Goal: Information Seeking & Learning: Learn about a topic

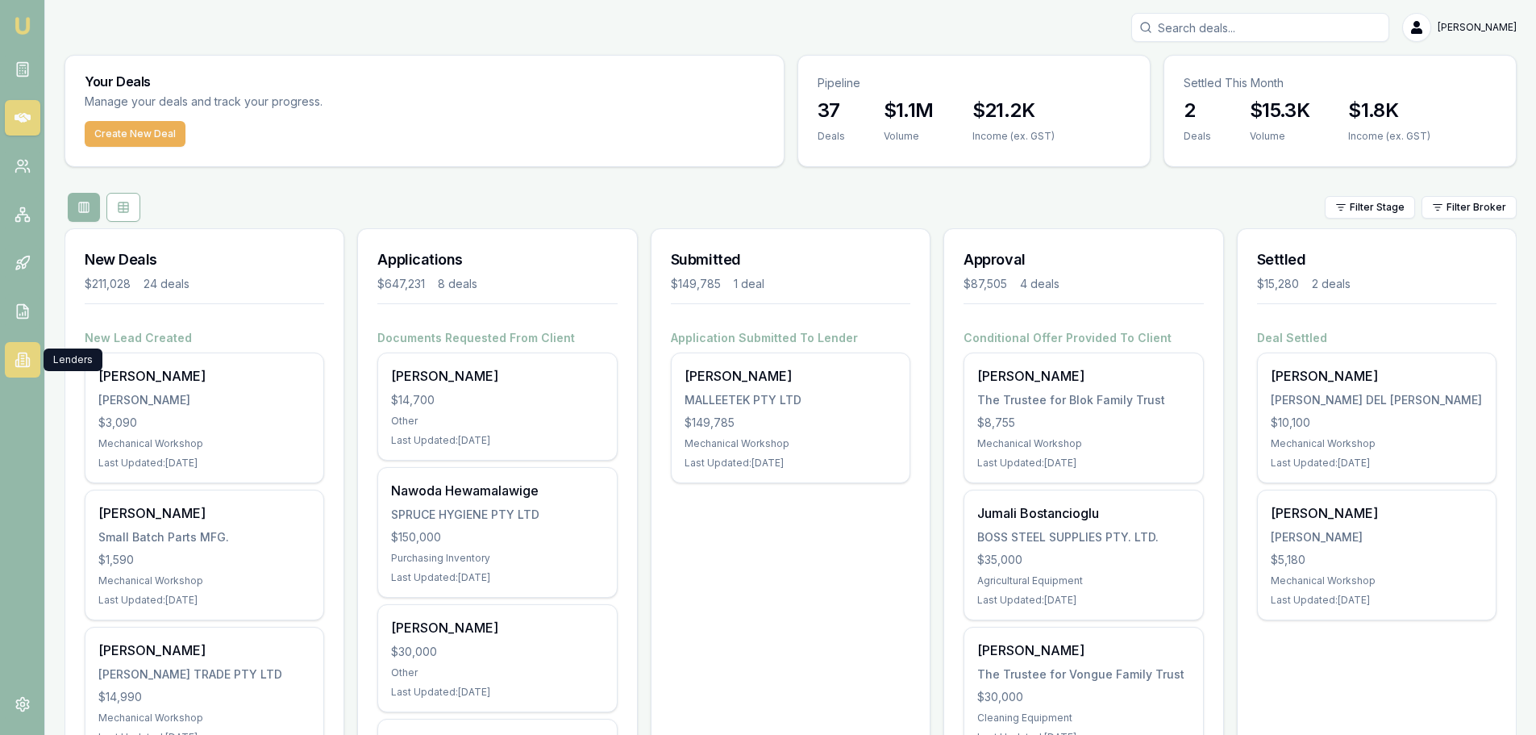
click at [28, 362] on icon at bounding box center [28, 362] width 2 height 9
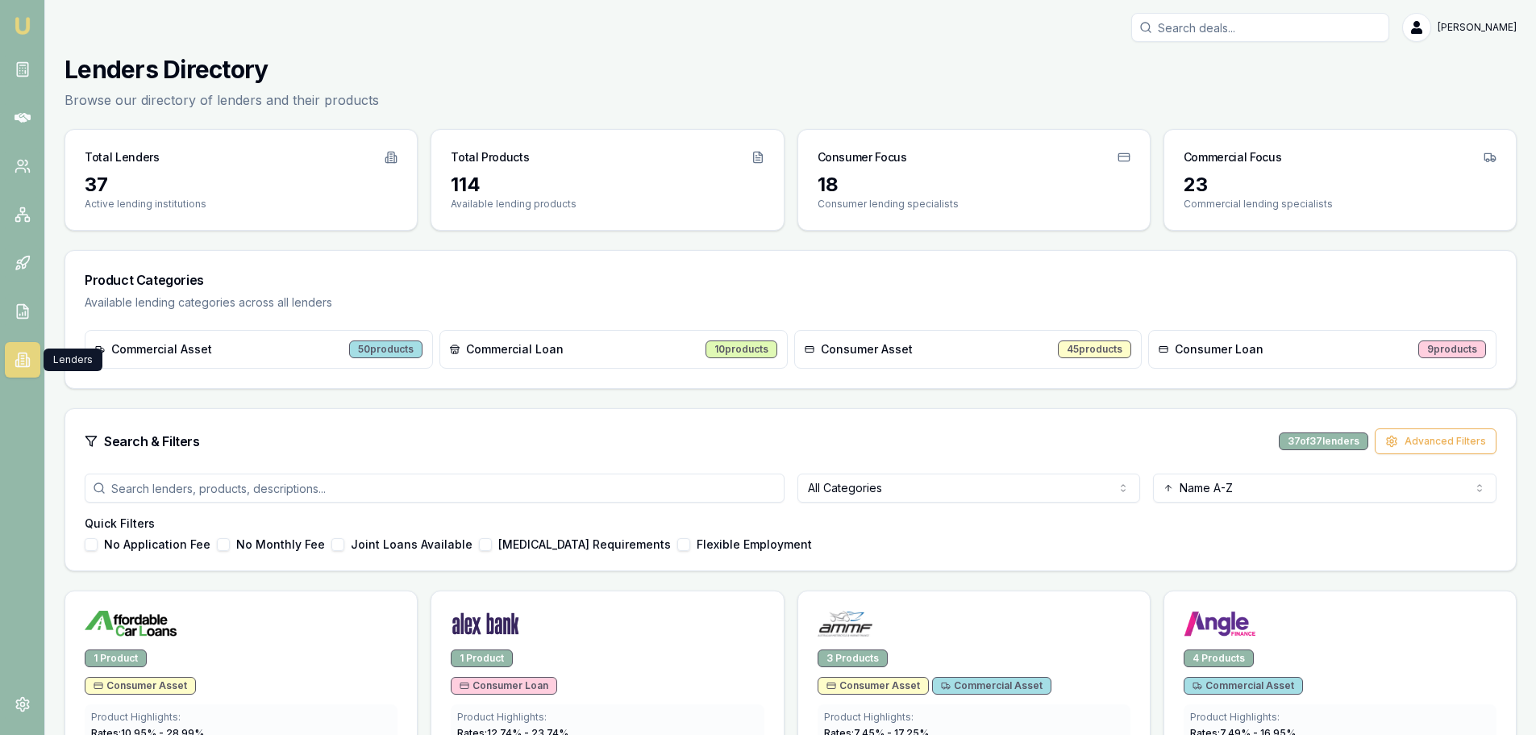
click at [969, 433] on div "Search & Filters 37 of 37 lenders Advanced Filters" at bounding box center [791, 441] width 1412 height 26
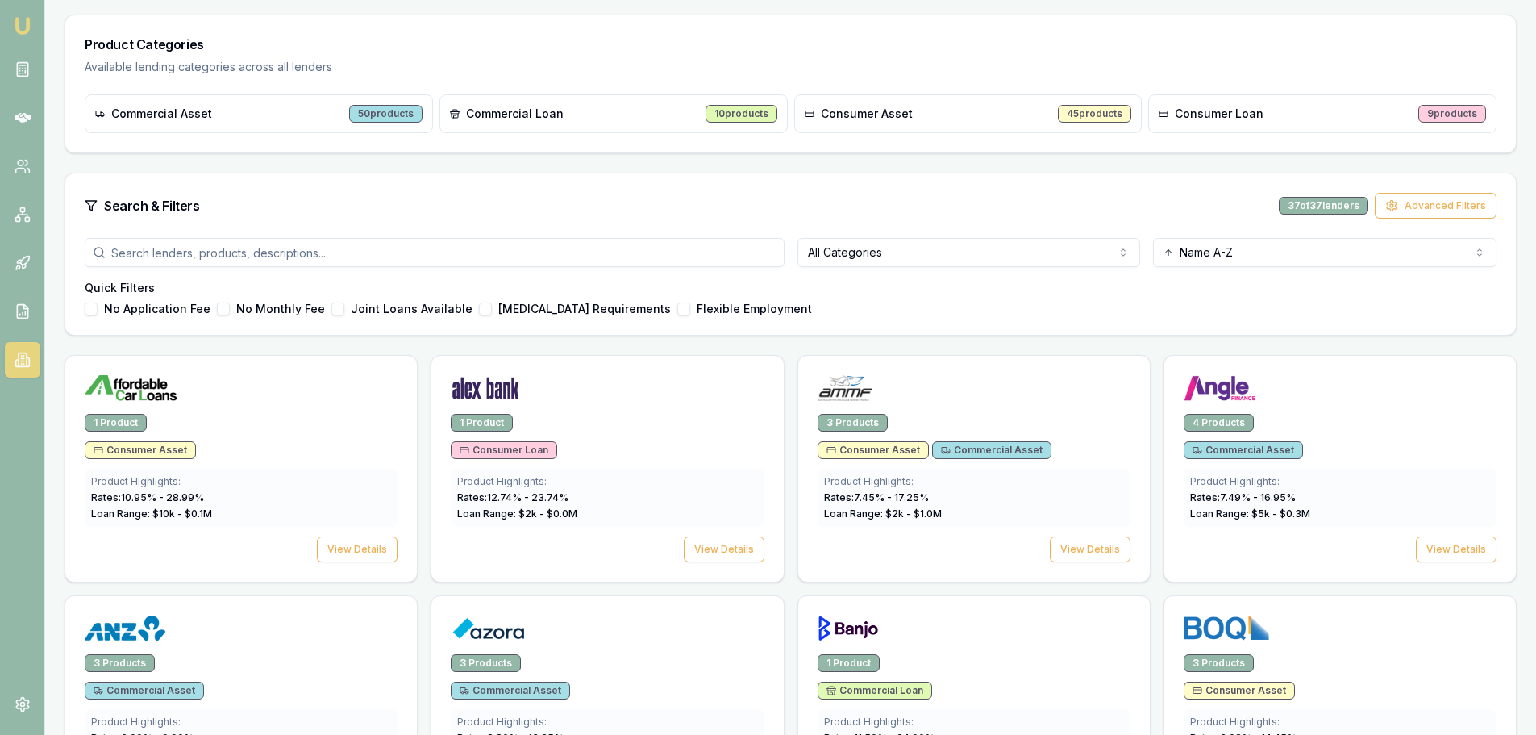
scroll to position [242, 0]
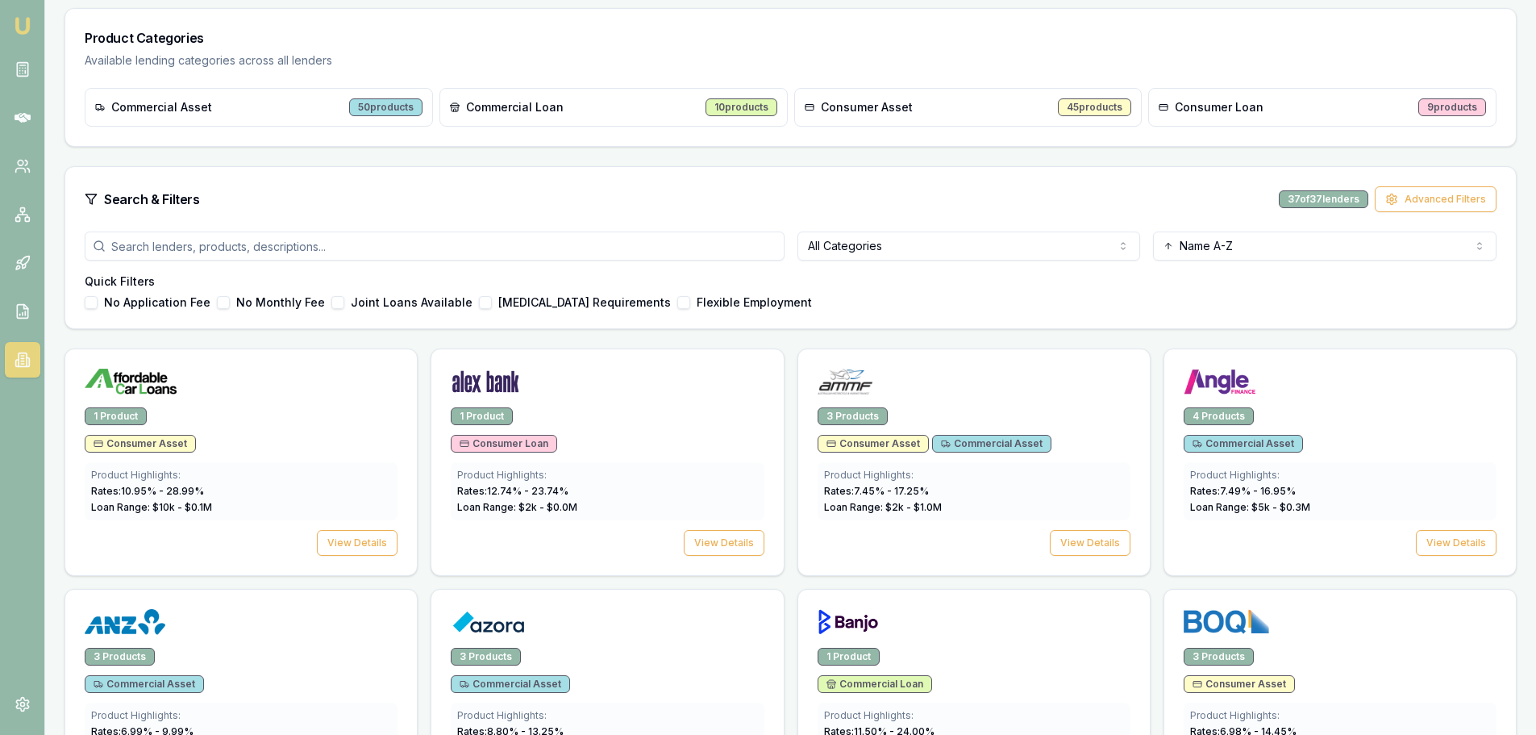
click at [922, 246] on html "Emu Broker [PERSON_NAME] Toggle Menu Lenders Directory Browse our directory of …" at bounding box center [768, 125] width 1536 height 735
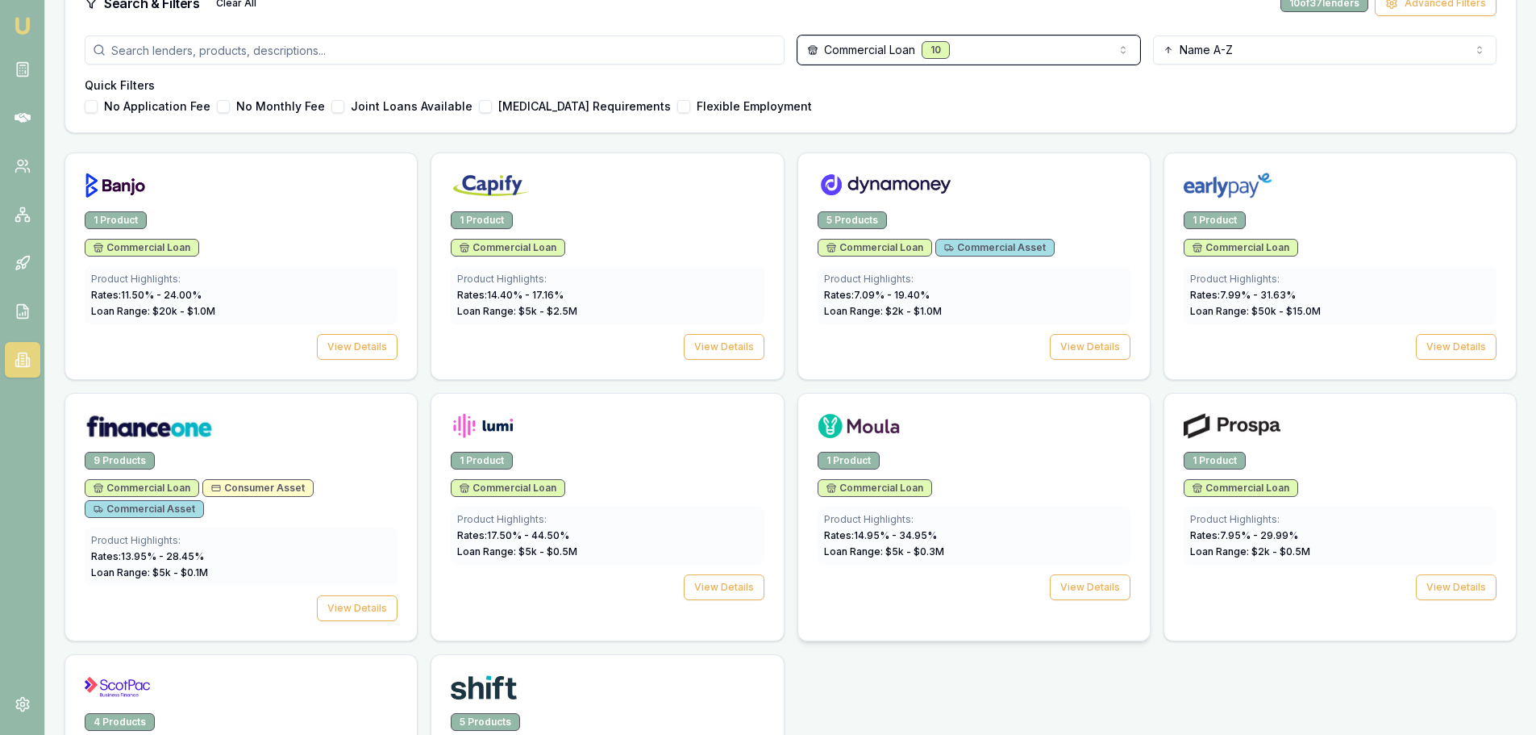
scroll to position [436, 0]
click at [142, 561] on span "Rates: 13.95 % - 28.45 %" at bounding box center [147, 558] width 113 height 12
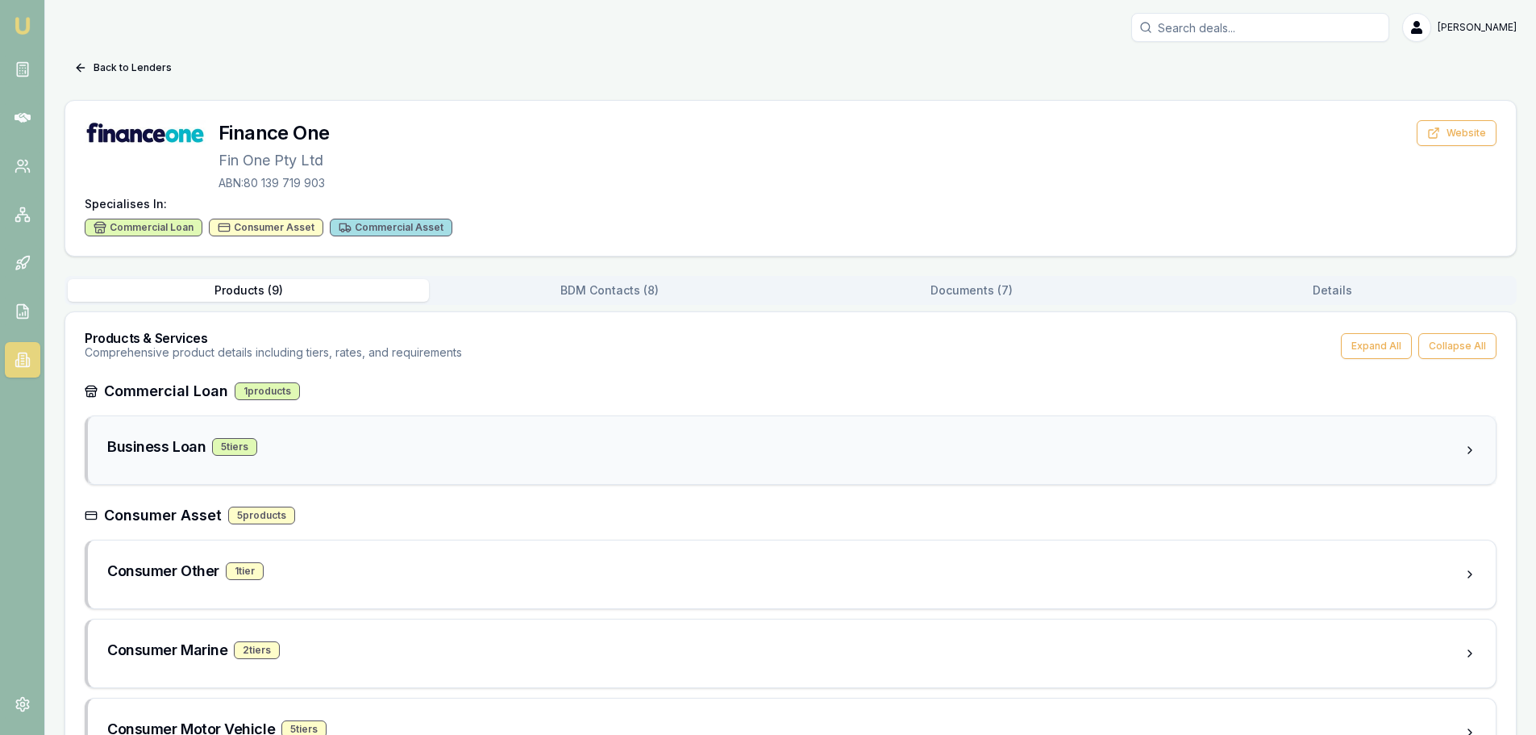
click at [289, 458] on div "Business Loan 5 tier s" at bounding box center [785, 449] width 1356 height 29
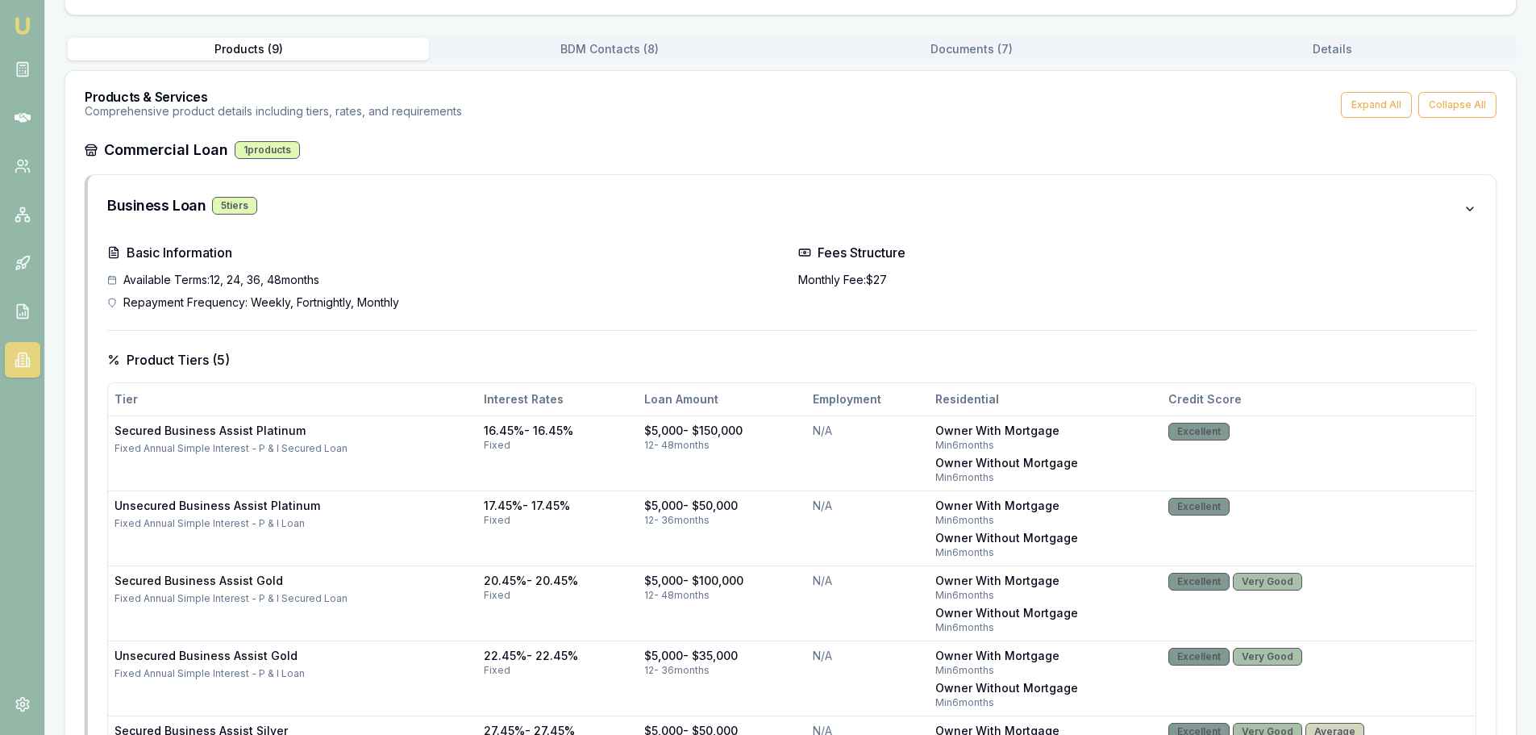
scroll to position [242, 0]
drag, startPoint x: 172, startPoint y: 507, endPoint x: 590, endPoint y: 531, distance: 418.4
click at [590, 531] on tr "Unsecured Business Assist Platinum Fixed Annual Simple Interest - P & I Loan 17…" at bounding box center [792, 527] width 1368 height 75
click at [590, 531] on td "17.45% - 17.45% fixed" at bounding box center [557, 527] width 161 height 75
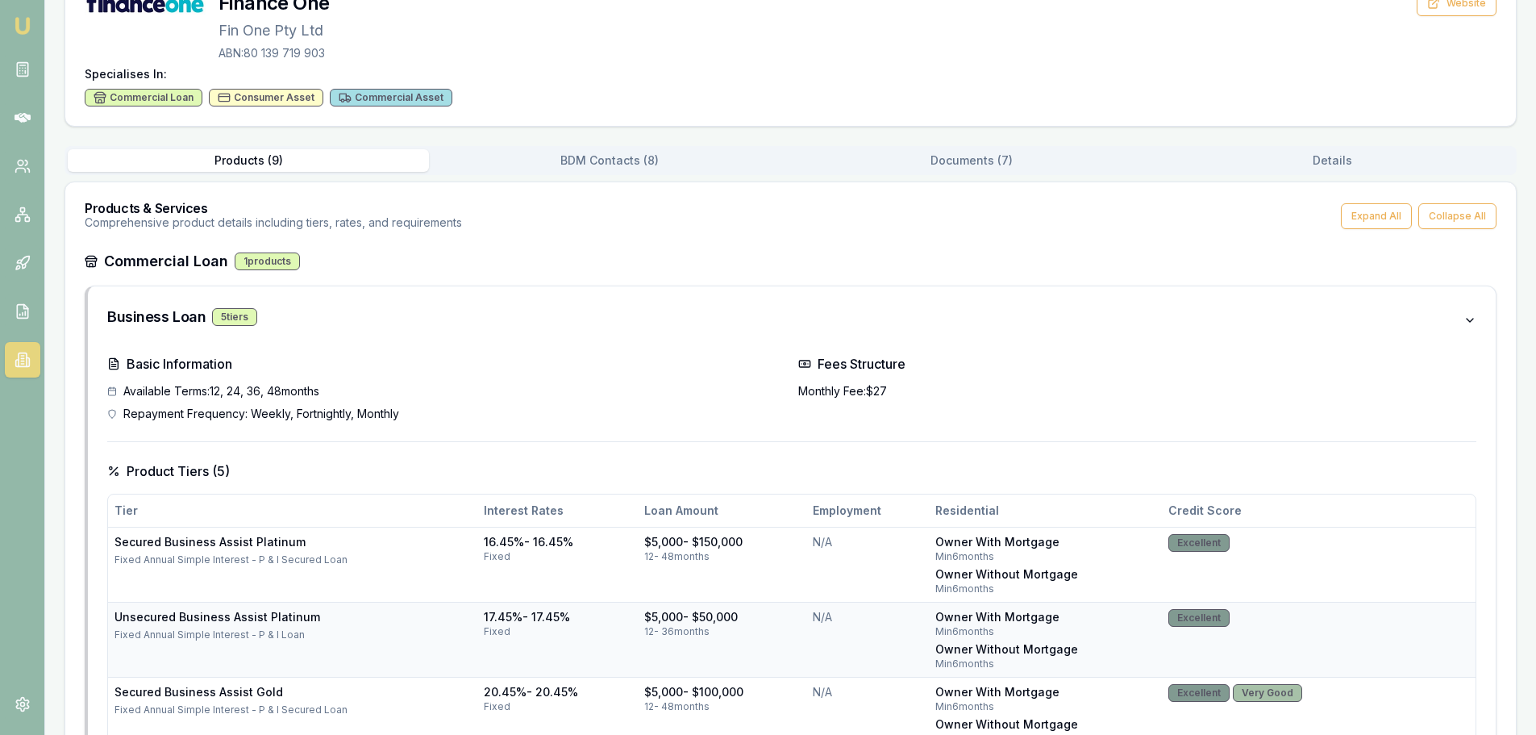
scroll to position [81, 0]
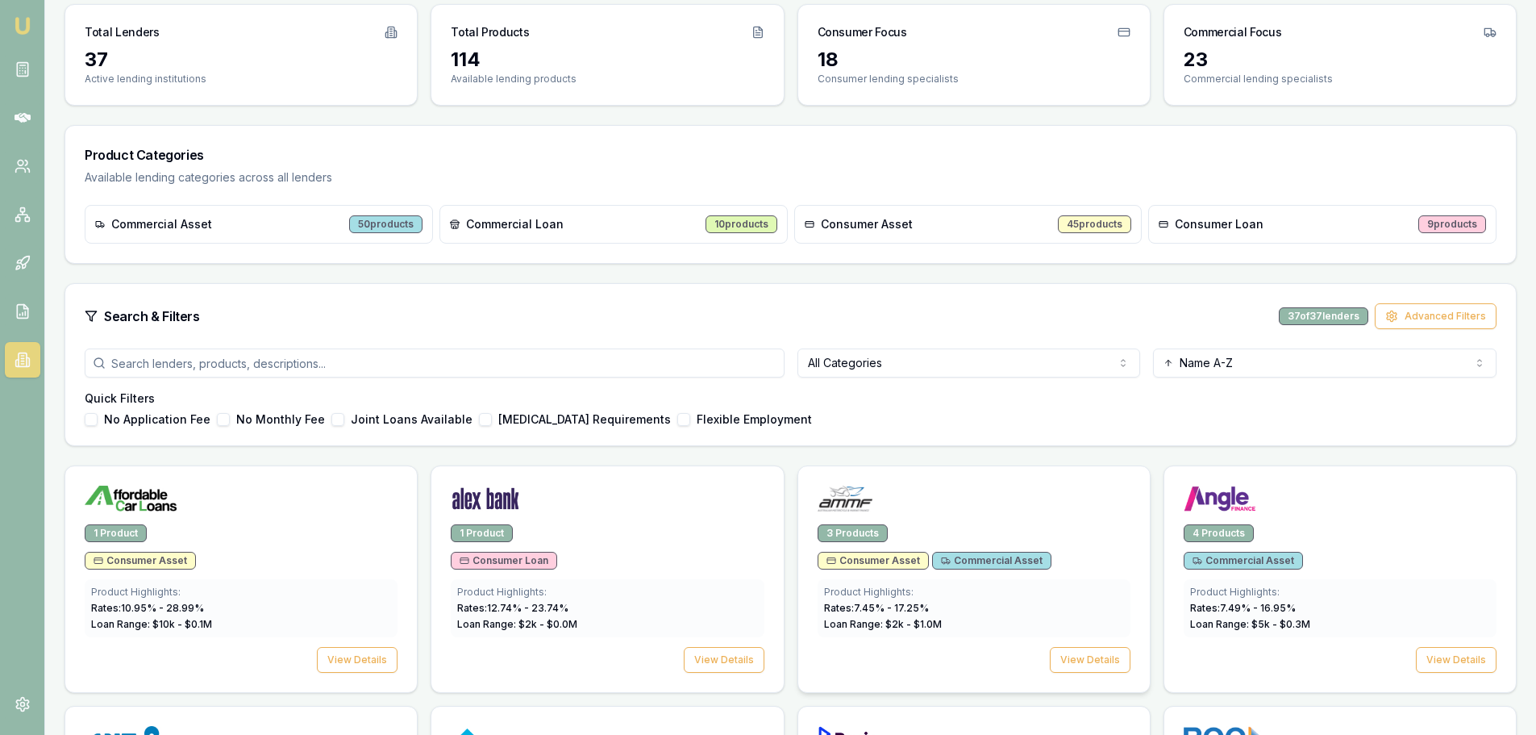
scroll to position [33, 0]
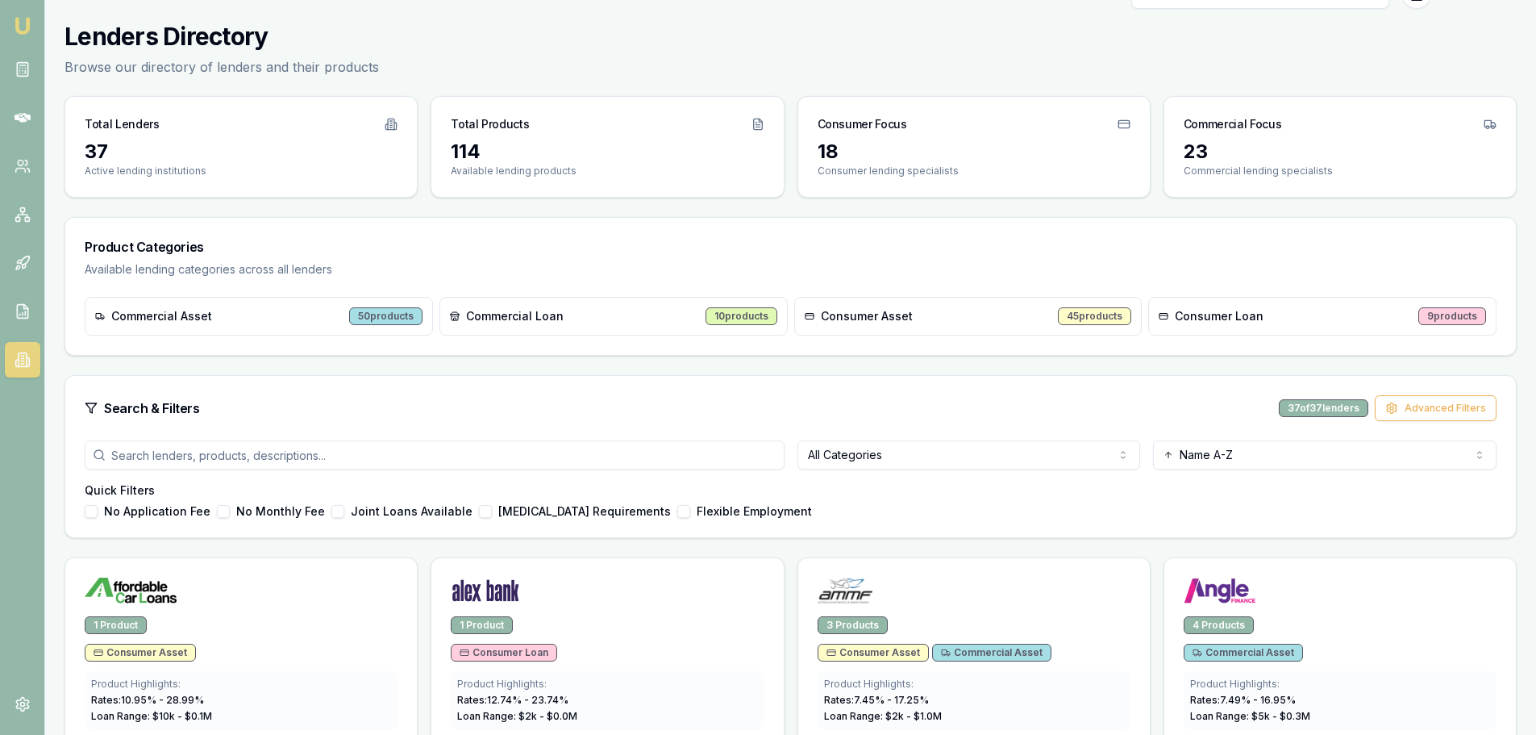
click at [887, 321] on span "Consumer Asset" at bounding box center [867, 316] width 92 height 16
click at [915, 463] on html "Emu Broker [PERSON_NAME] Toggle Menu Lenders Directory Browse our directory of …" at bounding box center [768, 334] width 1536 height 735
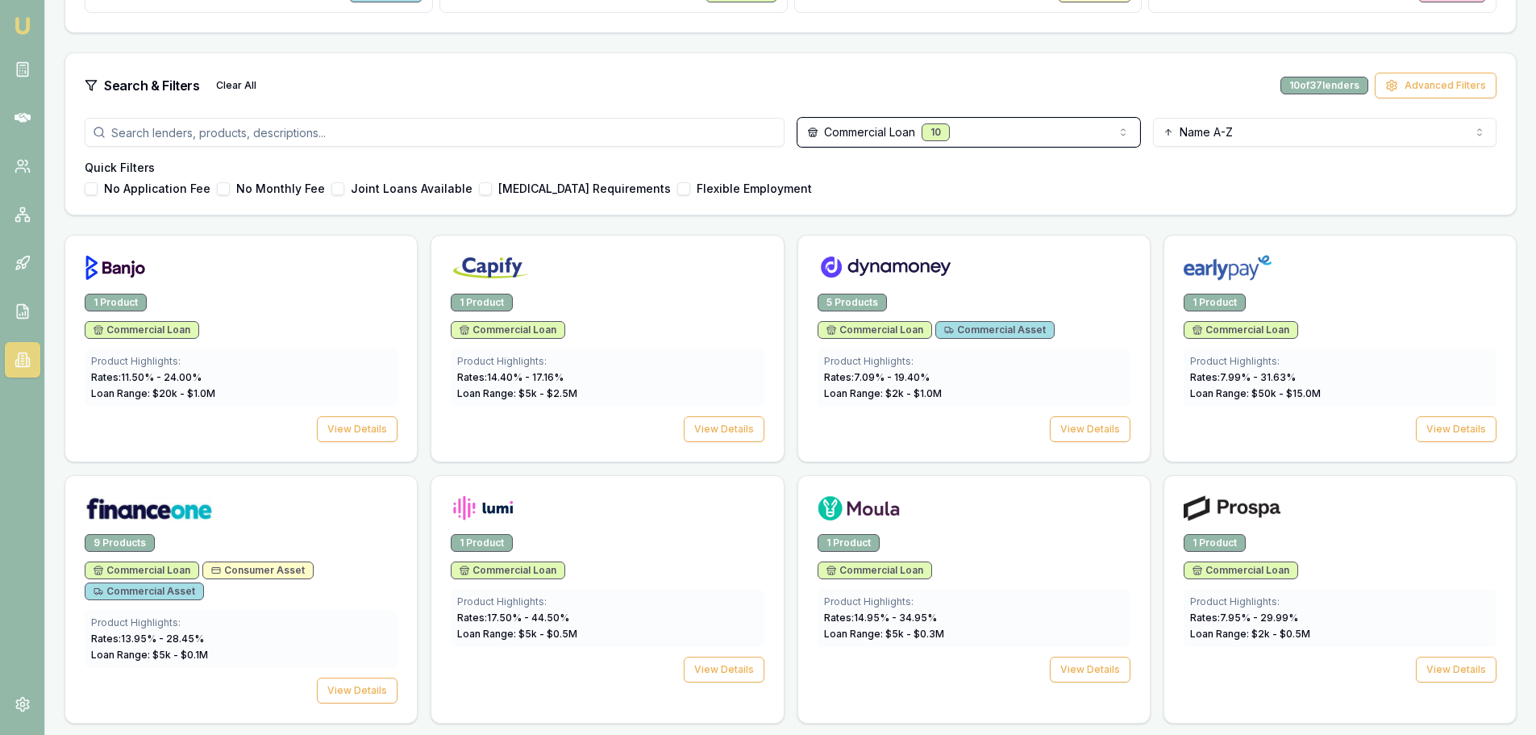
scroll to position [436, 0]
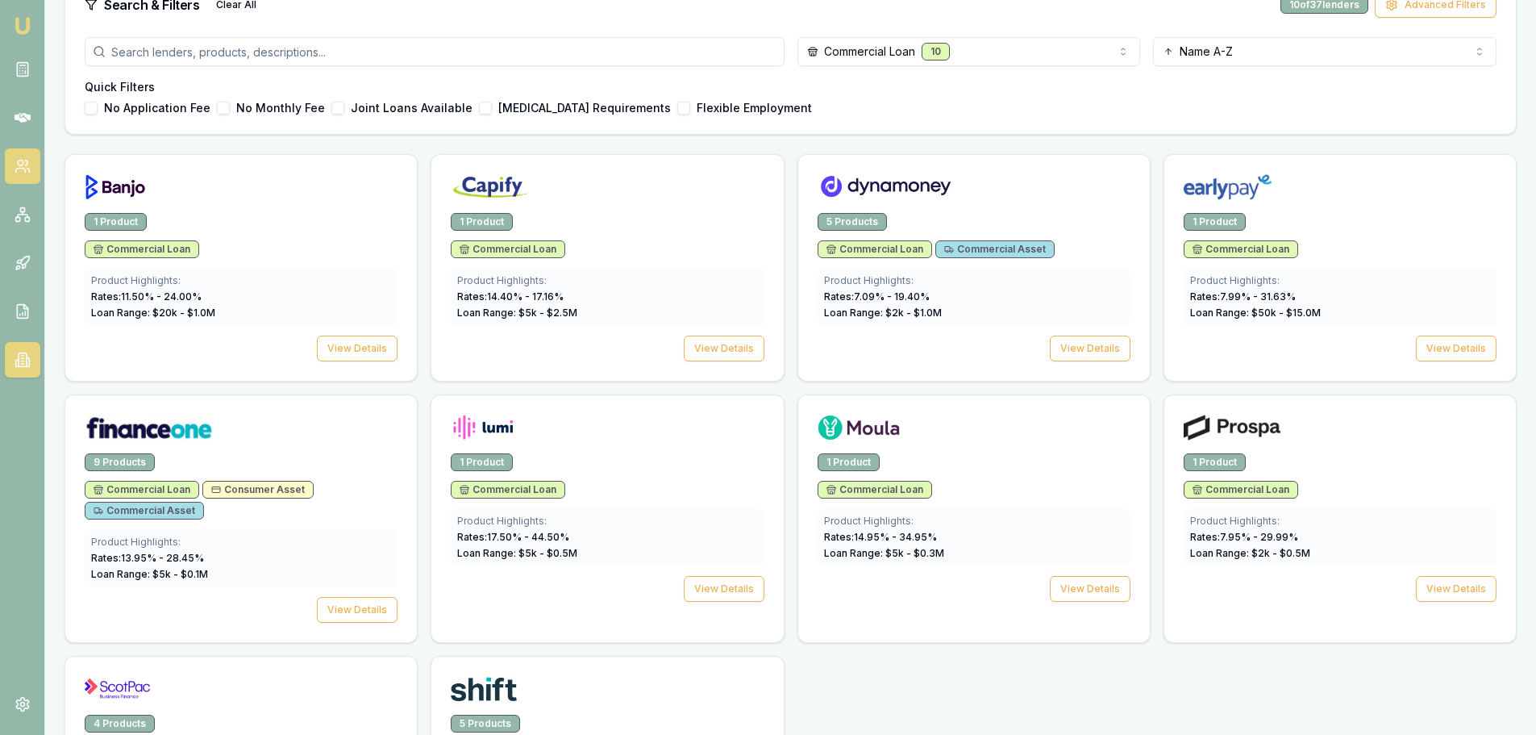
click at [15, 160] on icon at bounding box center [23, 166] width 16 height 16
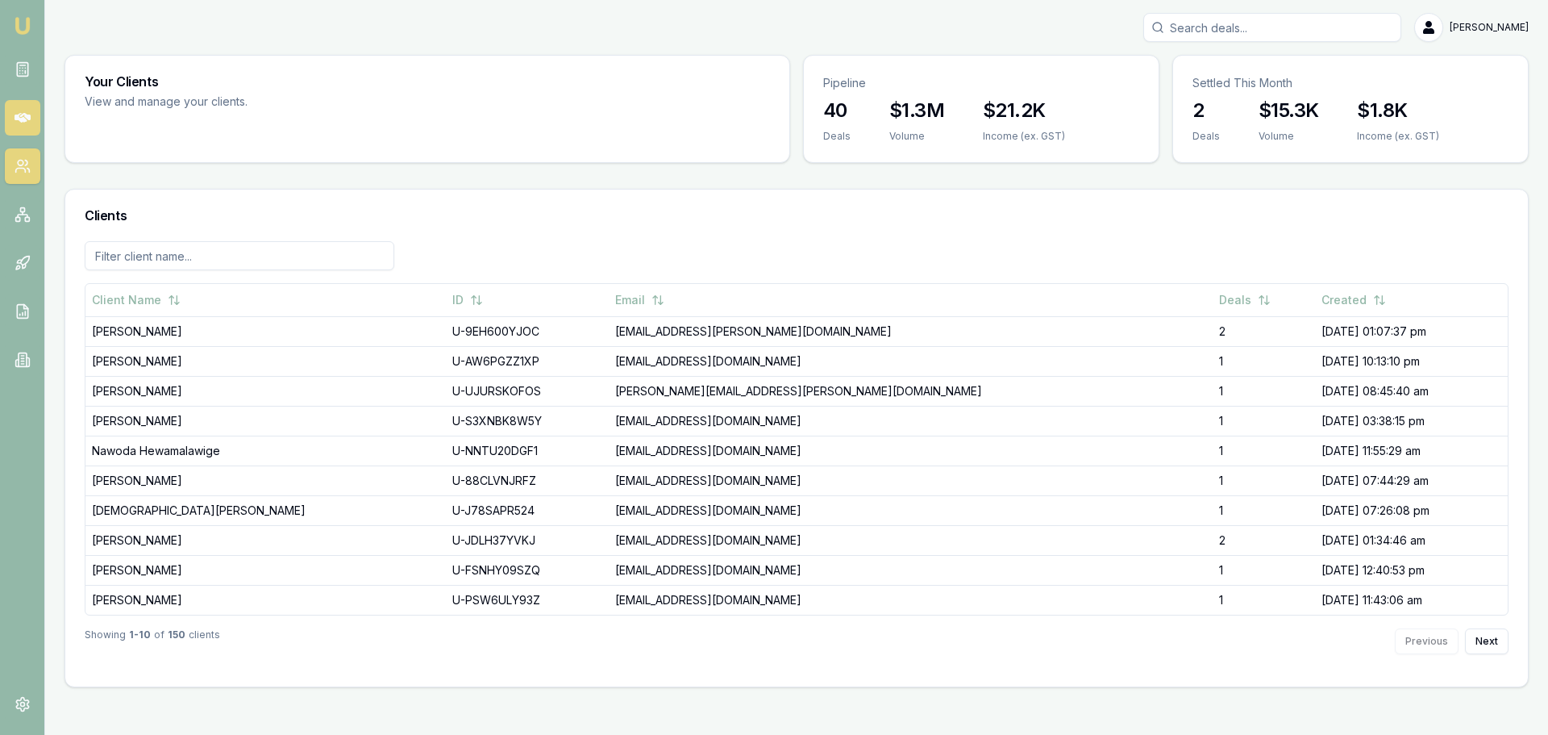
click at [22, 114] on icon at bounding box center [23, 118] width 16 height 16
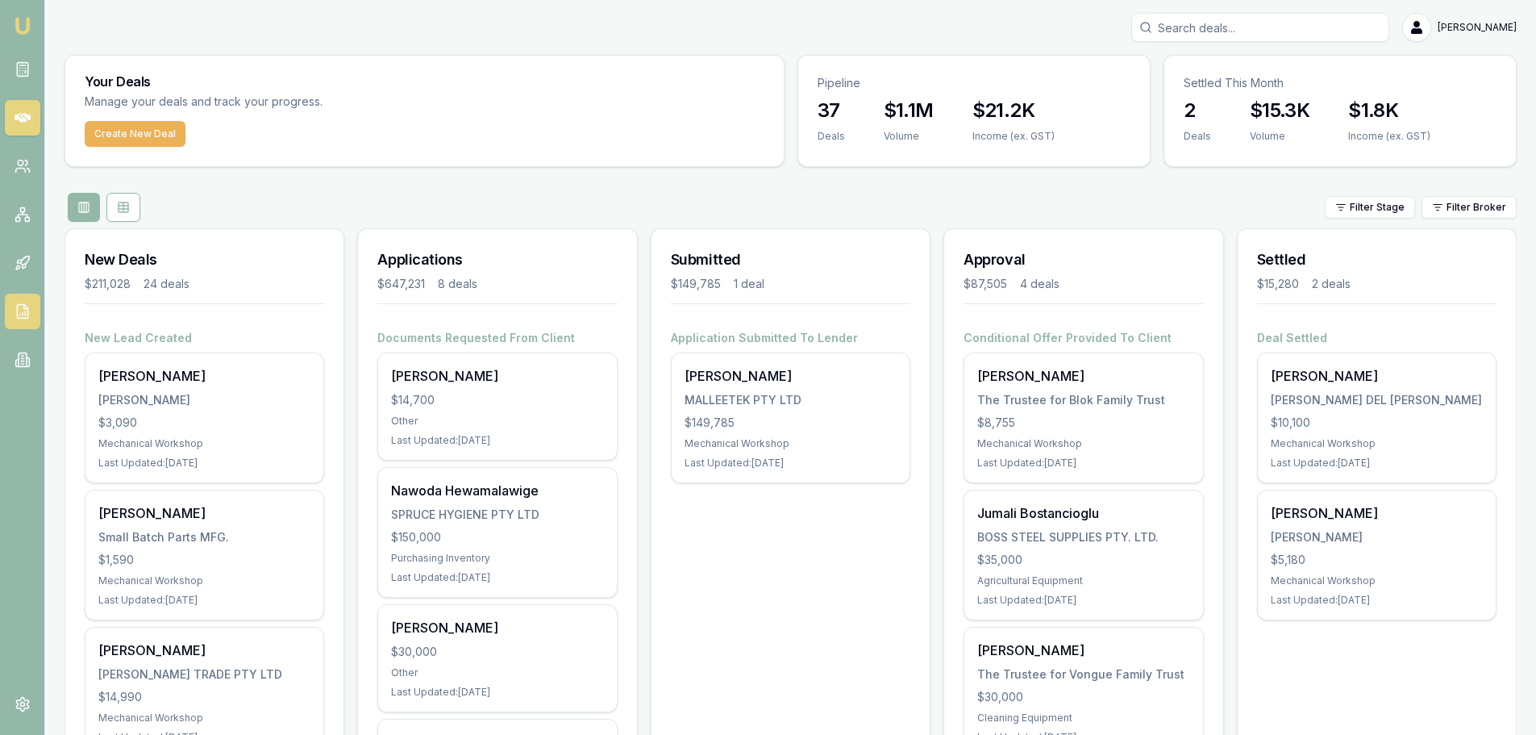
click at [17, 305] on icon at bounding box center [22, 312] width 10 height 14
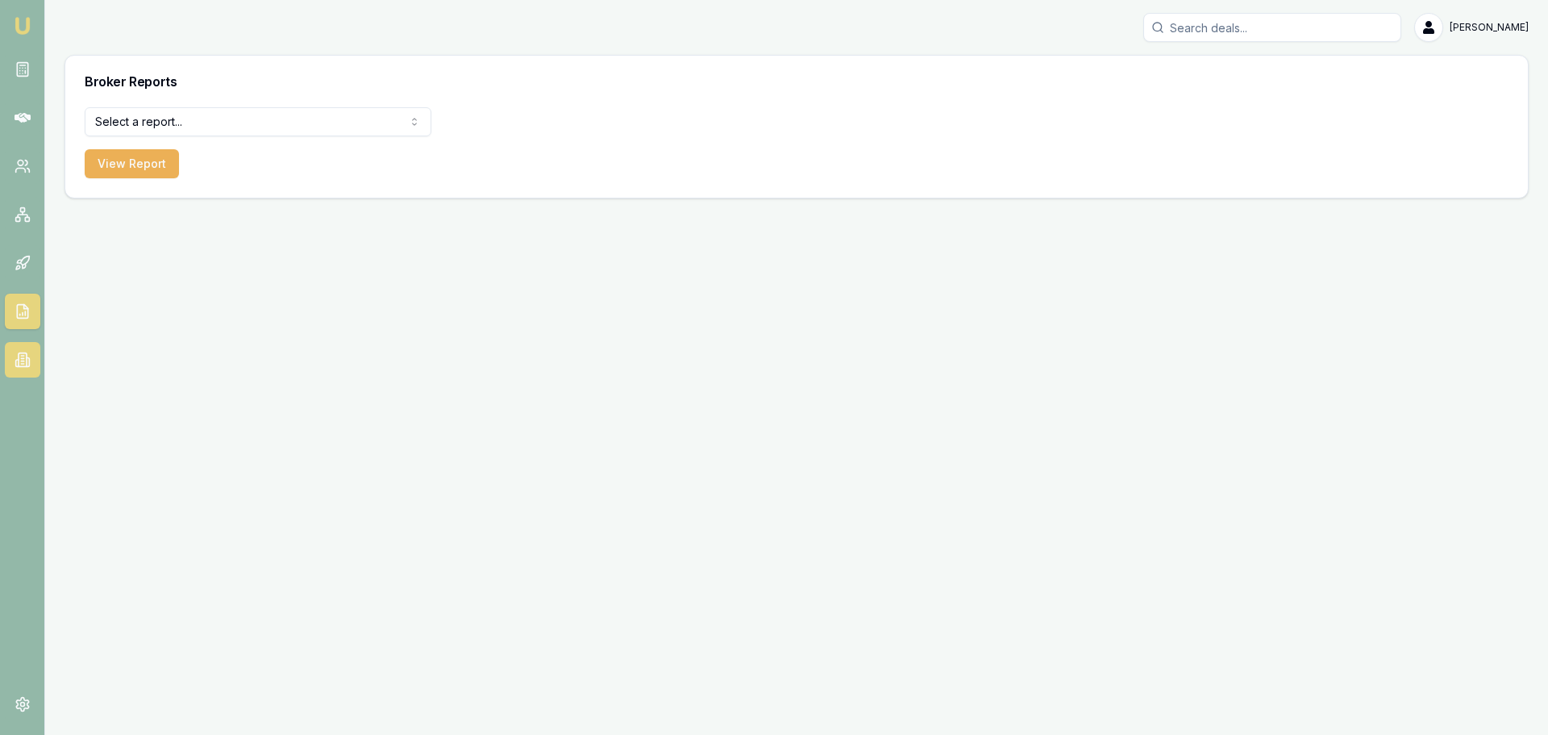
click at [27, 354] on icon at bounding box center [23, 360] width 8 height 14
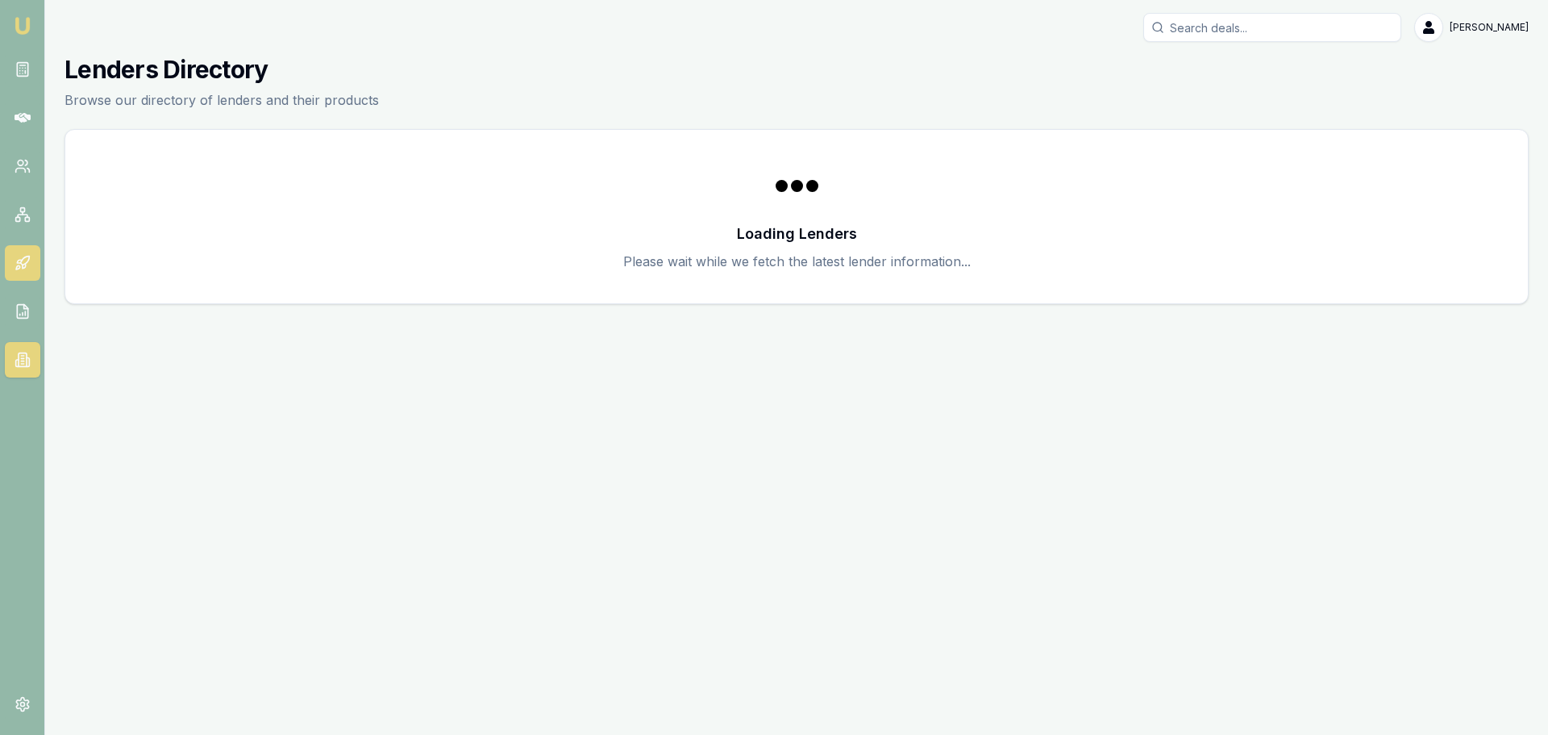
click at [22, 278] on link at bounding box center [22, 262] width 35 height 35
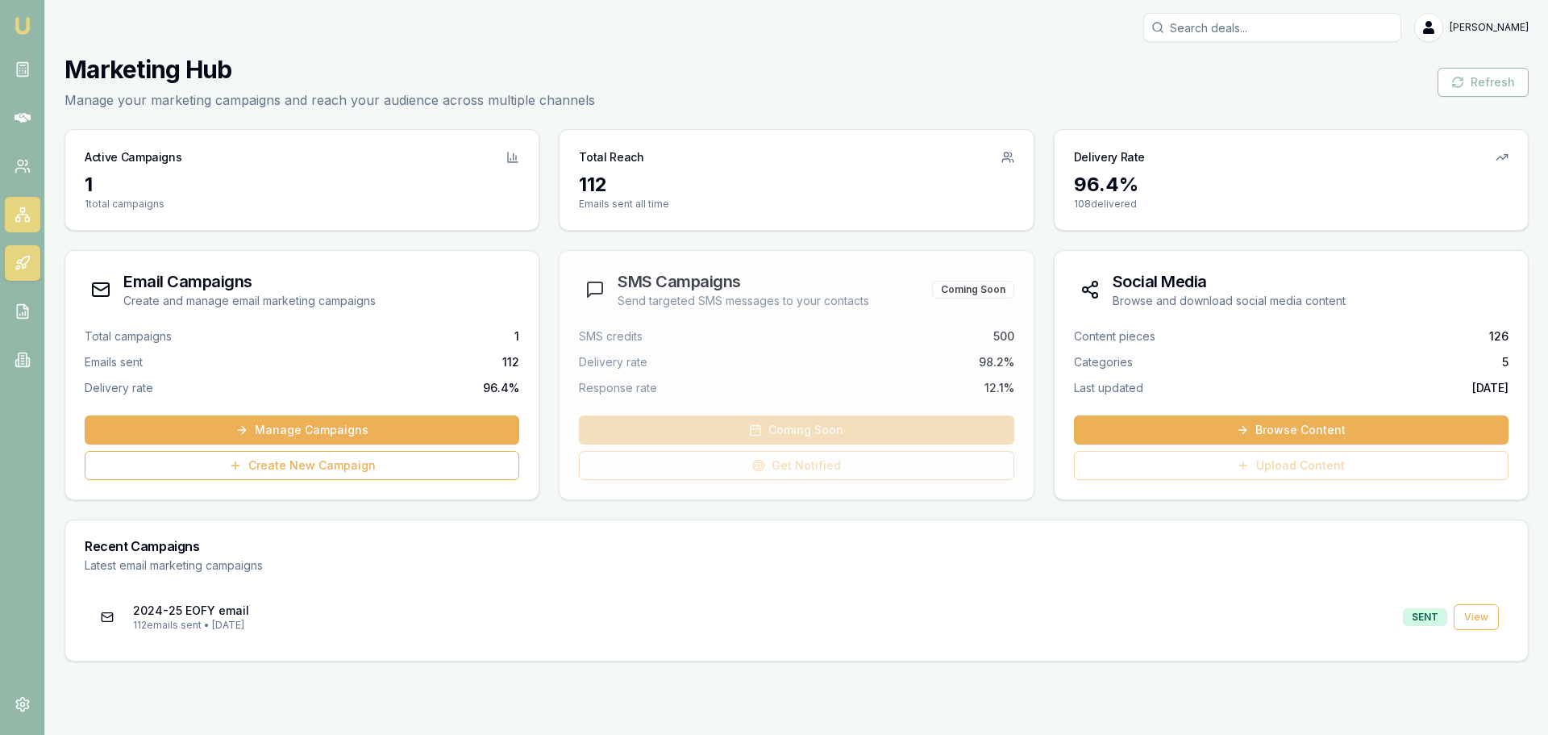
click at [23, 215] on icon at bounding box center [23, 213] width 0 height 2
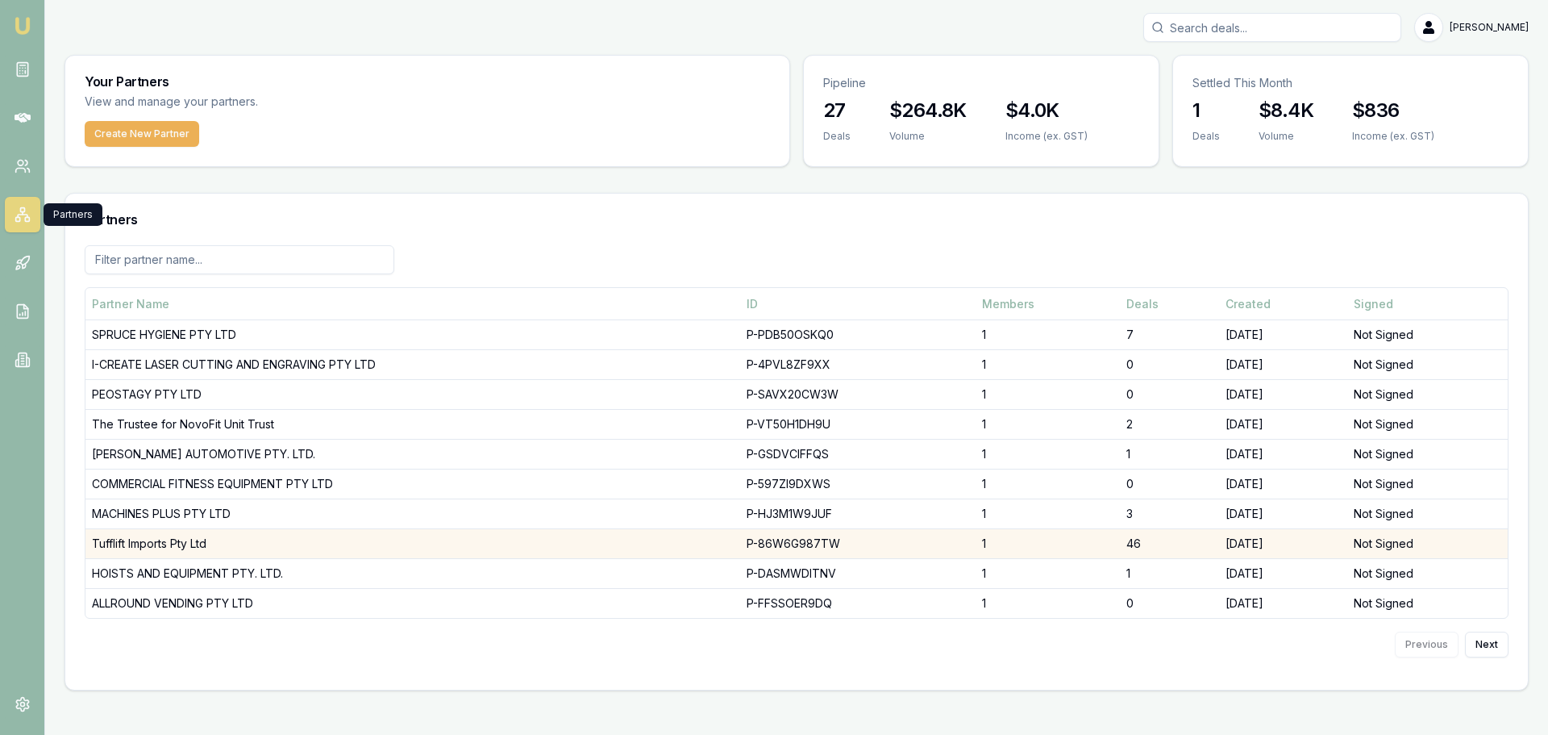
click at [152, 544] on td "Tufflift Imports Pty Ltd" at bounding box center [412, 544] width 655 height 30
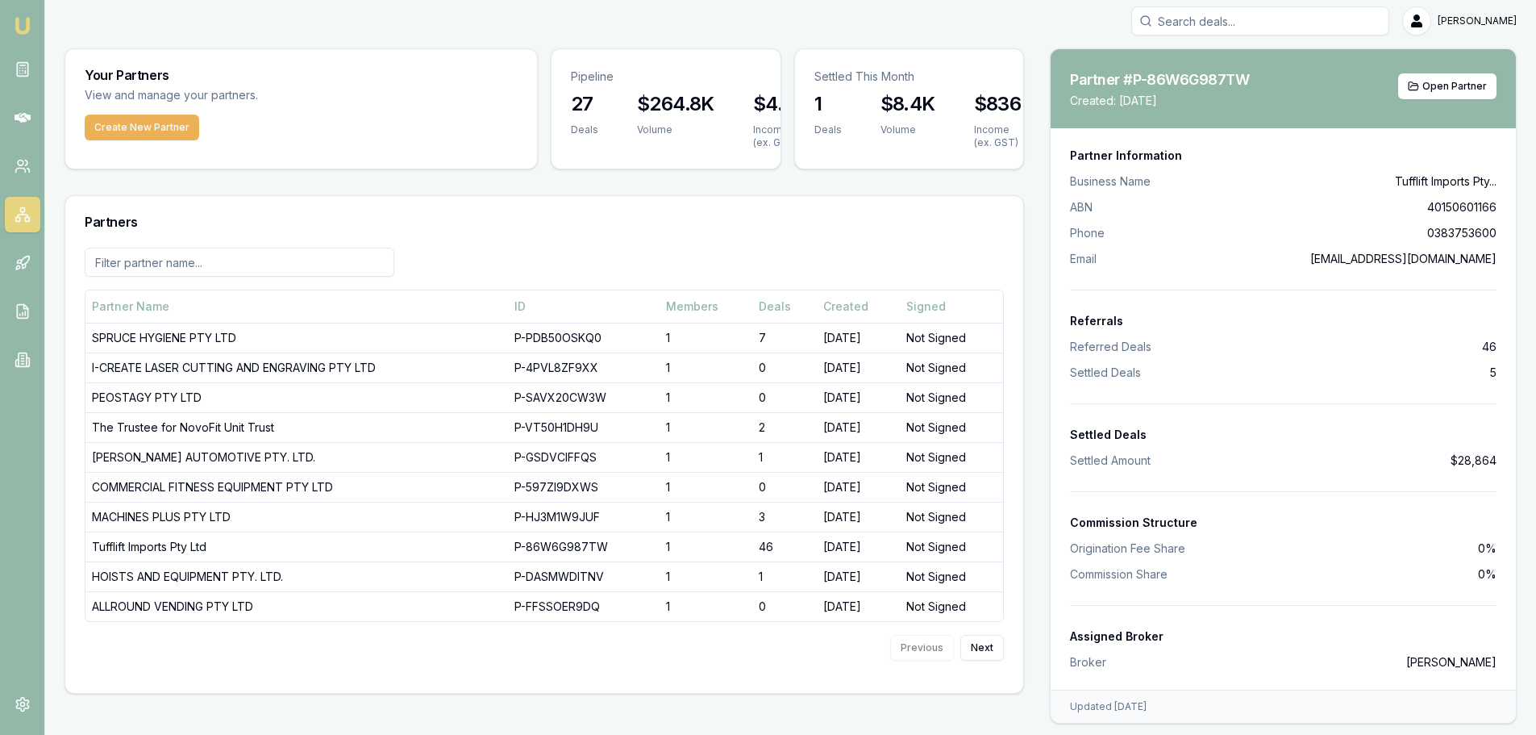
scroll to position [8, 0]
drag, startPoint x: 1497, startPoint y: 454, endPoint x: 1456, endPoint y: 458, distance: 41.3
click at [1456, 458] on div "Partner Information Business Name Tufflift Imports Pty... ABN 40150601166 Phone…" at bounding box center [1283, 407] width 465 height 561
click at [1456, 458] on span "$28,864" at bounding box center [1474, 459] width 46 height 16
drag, startPoint x: 1498, startPoint y: 347, endPoint x: 1481, endPoint y: 340, distance: 18.9
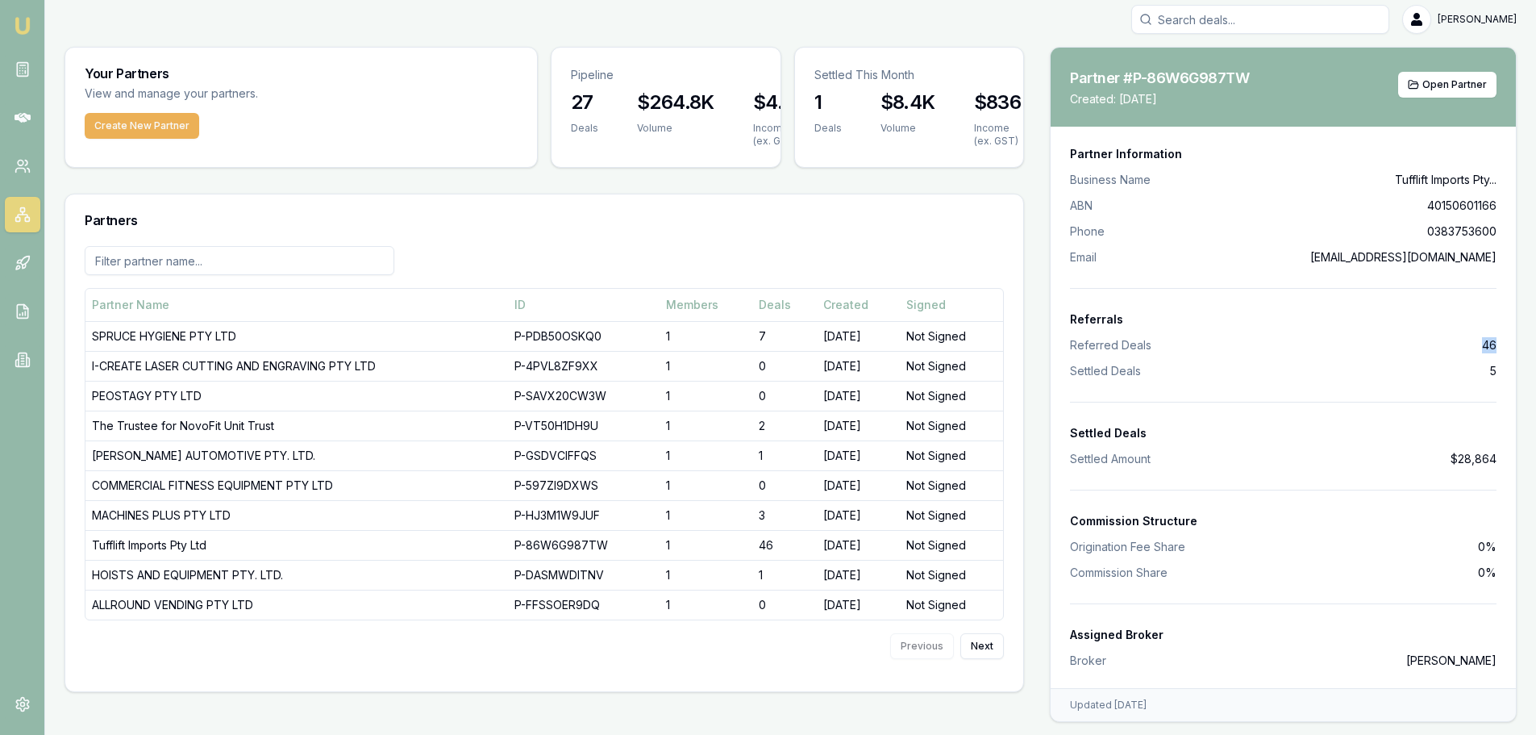
click at [1481, 340] on div "Partner Information Business Name Tufflift Imports Pty... ABN 40150601166 Phone…" at bounding box center [1283, 407] width 465 height 561
click at [1481, 340] on li "Referred Deals 46" at bounding box center [1283, 345] width 427 height 16
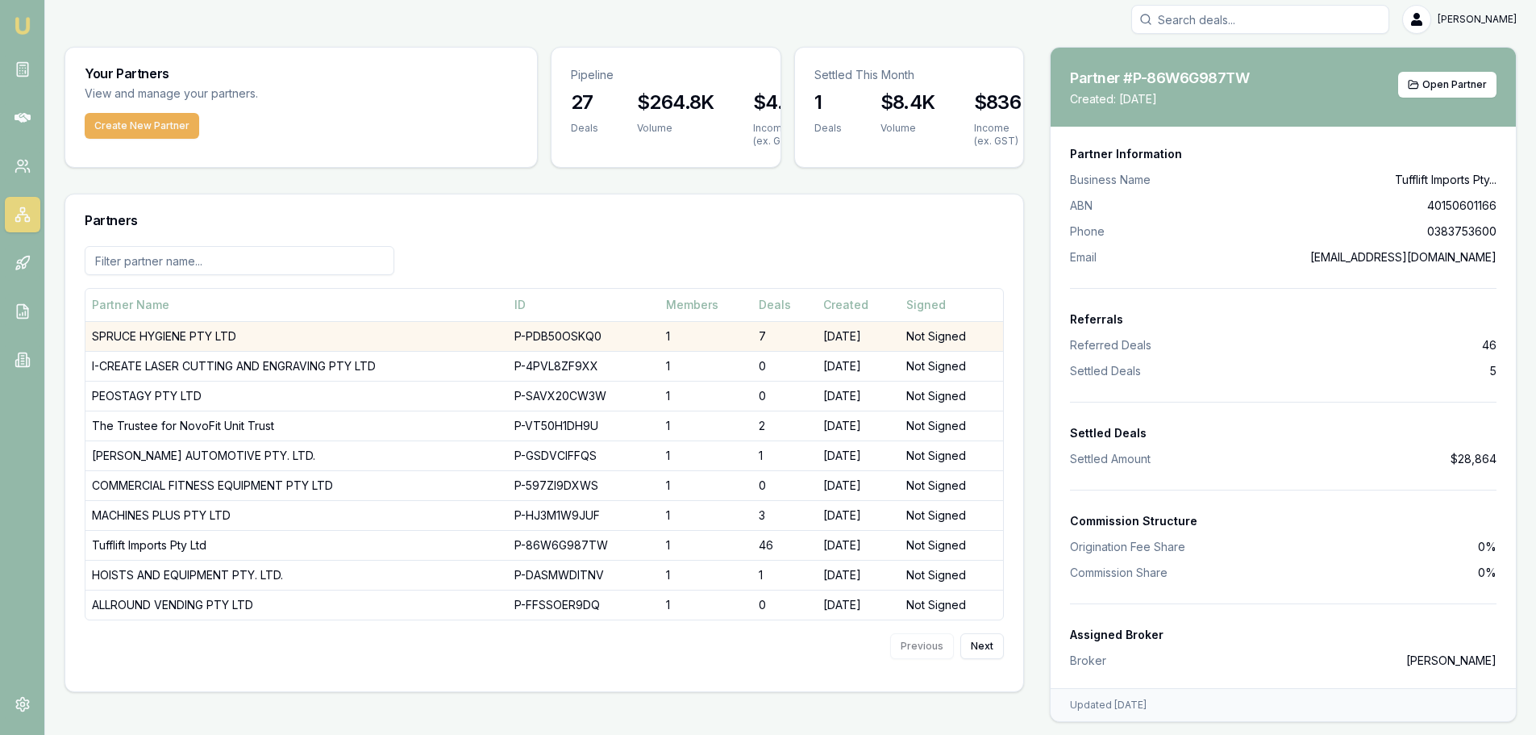
click at [168, 335] on td "SPRUCE HYGIENE PTY LTD" at bounding box center [296, 336] width 423 height 30
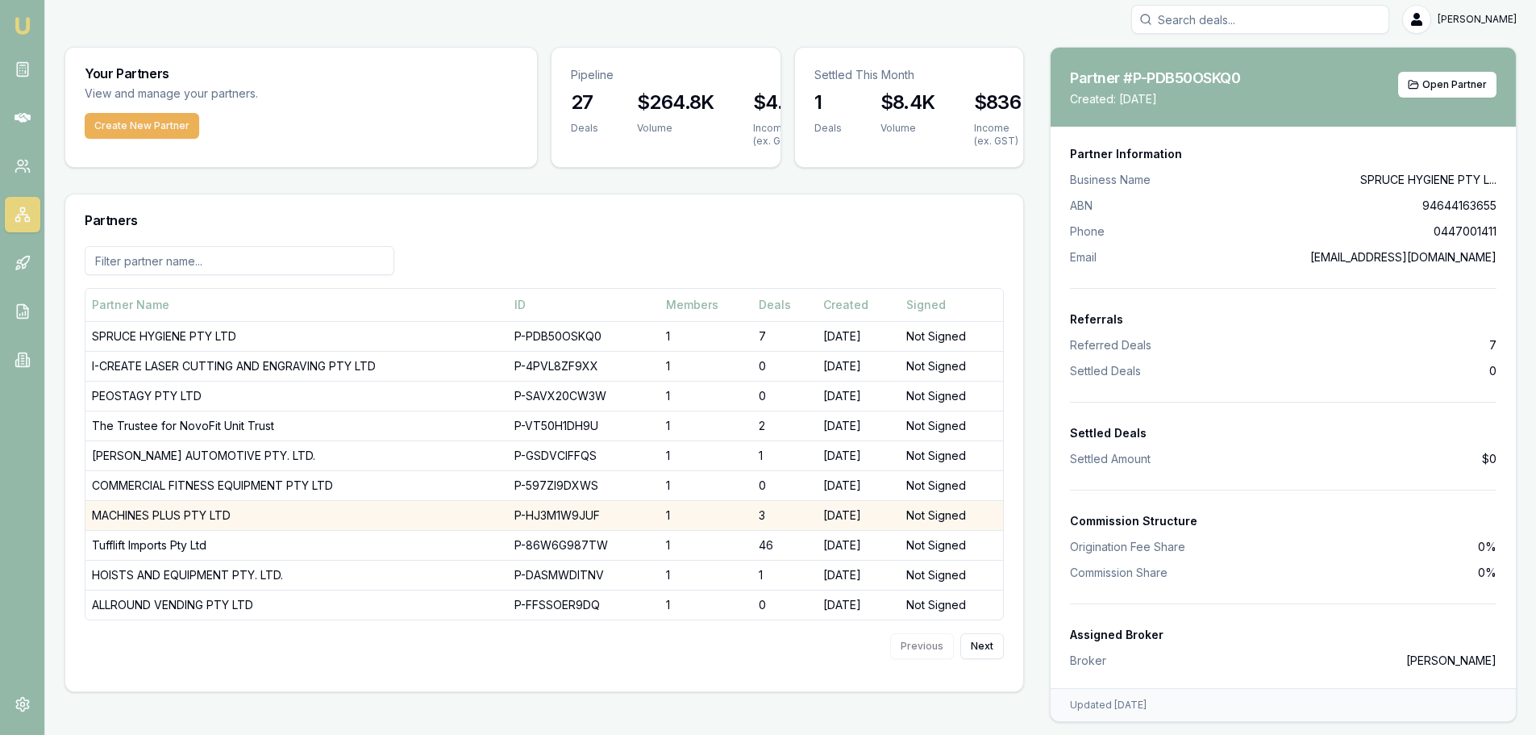
click at [131, 516] on td "MACHINES PLUS PTY LTD" at bounding box center [296, 515] width 423 height 30
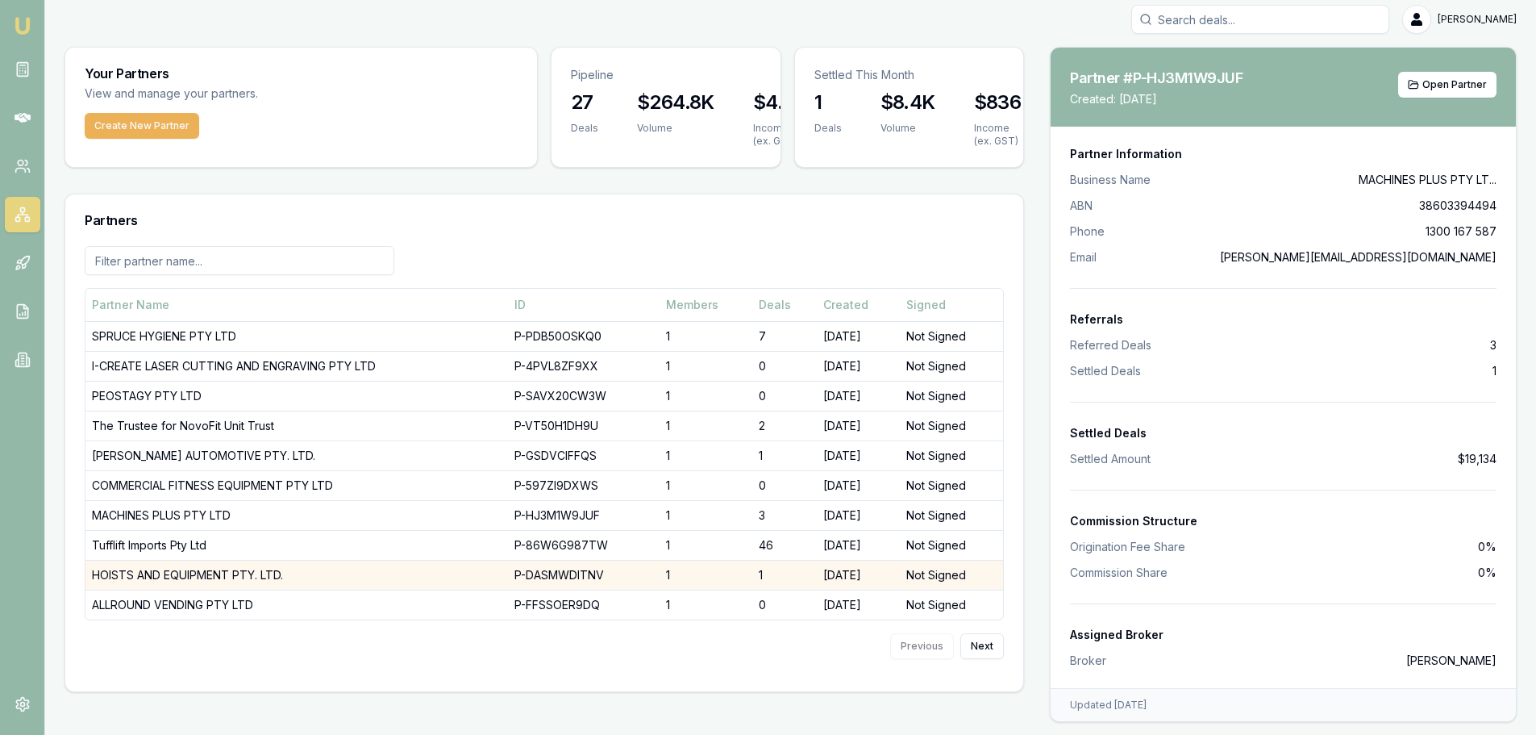
click at [152, 575] on td "HOISTS AND EQUIPMENT PTY. LTD." at bounding box center [296, 575] width 423 height 30
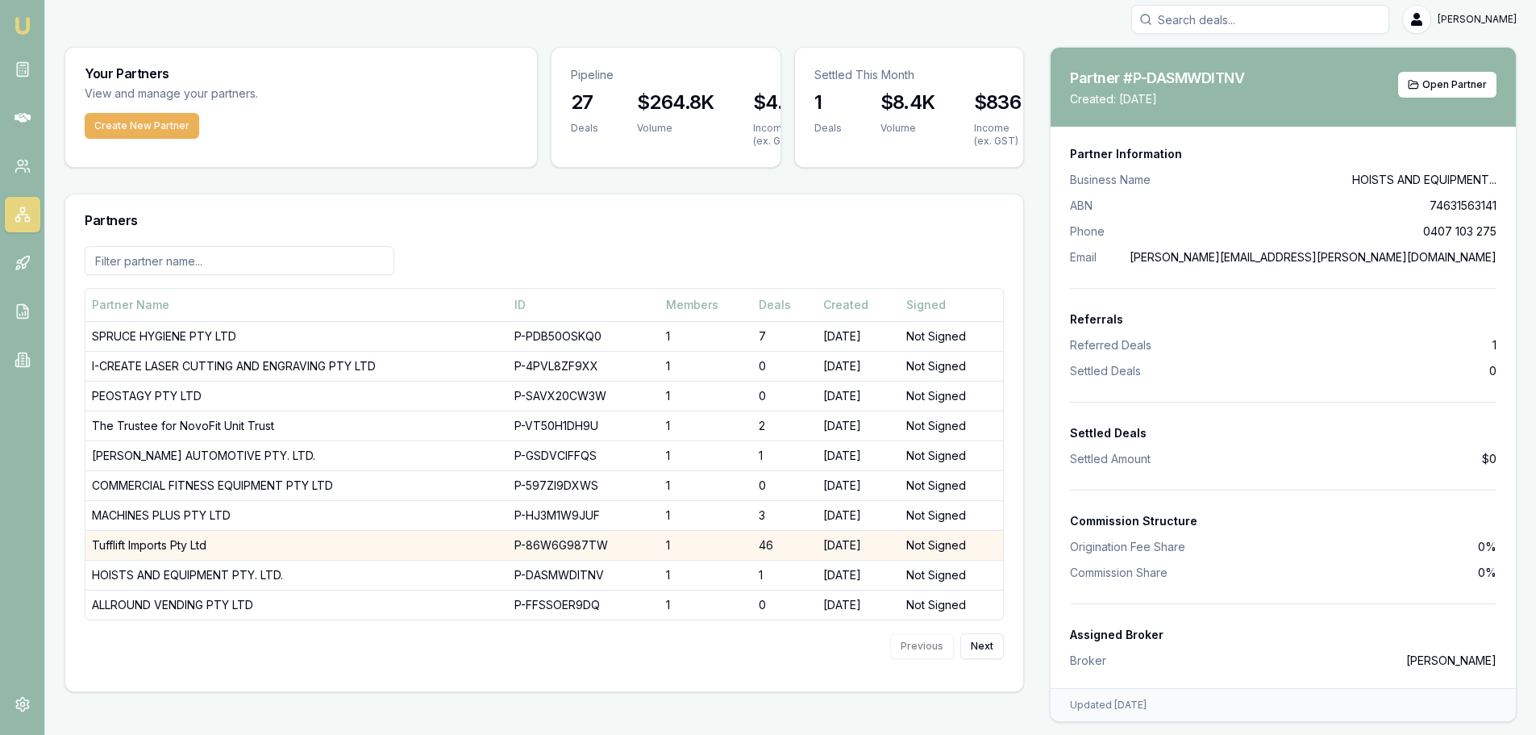
click at [150, 548] on td "Tufflift Imports Pty Ltd" at bounding box center [296, 545] width 423 height 30
